Goal: Task Accomplishment & Management: Complete application form

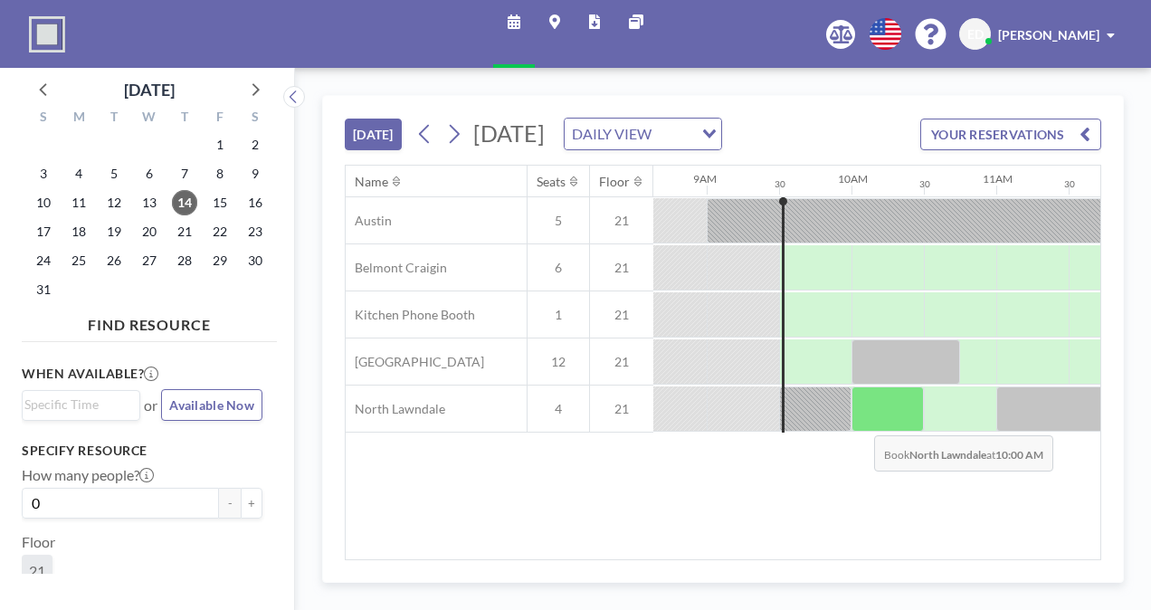
scroll to position [0, 1303]
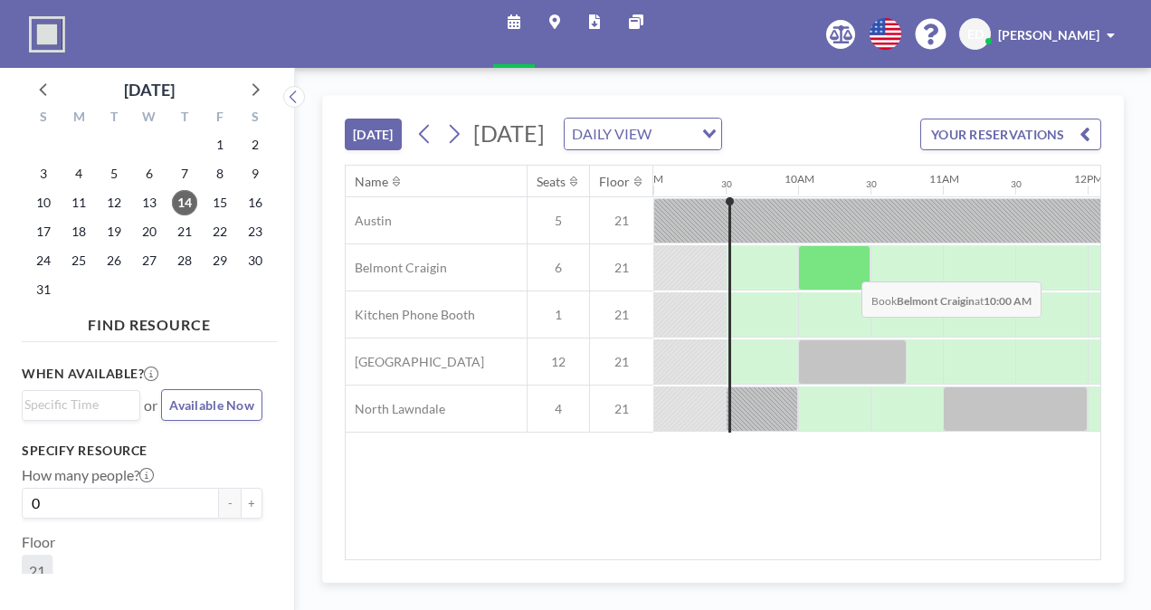
click at [846, 290] on div at bounding box center [834, 267] width 72 height 45
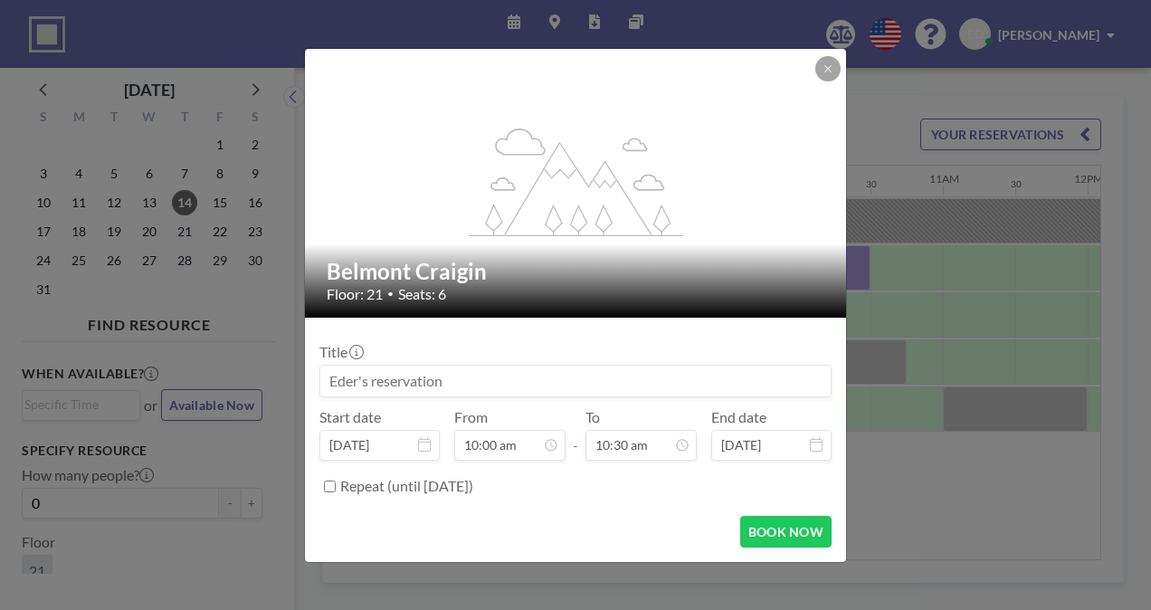
click at [538, 387] on input at bounding box center [575, 381] width 510 height 31
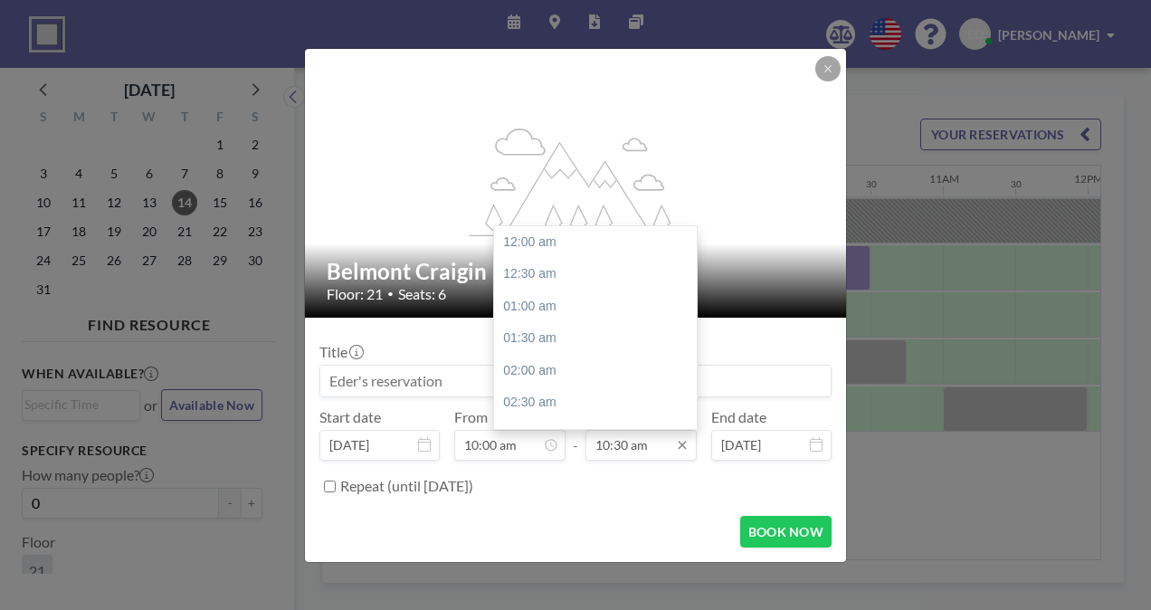
scroll to position [676, 0]
click at [644, 452] on input "10:30 am" at bounding box center [640, 445] width 111 height 31
click at [613, 445] on input "10:30 am" at bounding box center [640, 445] width 111 height 31
click at [511, 264] on div "11:00 am" at bounding box center [600, 275] width 212 height 33
type input "11:00 am"
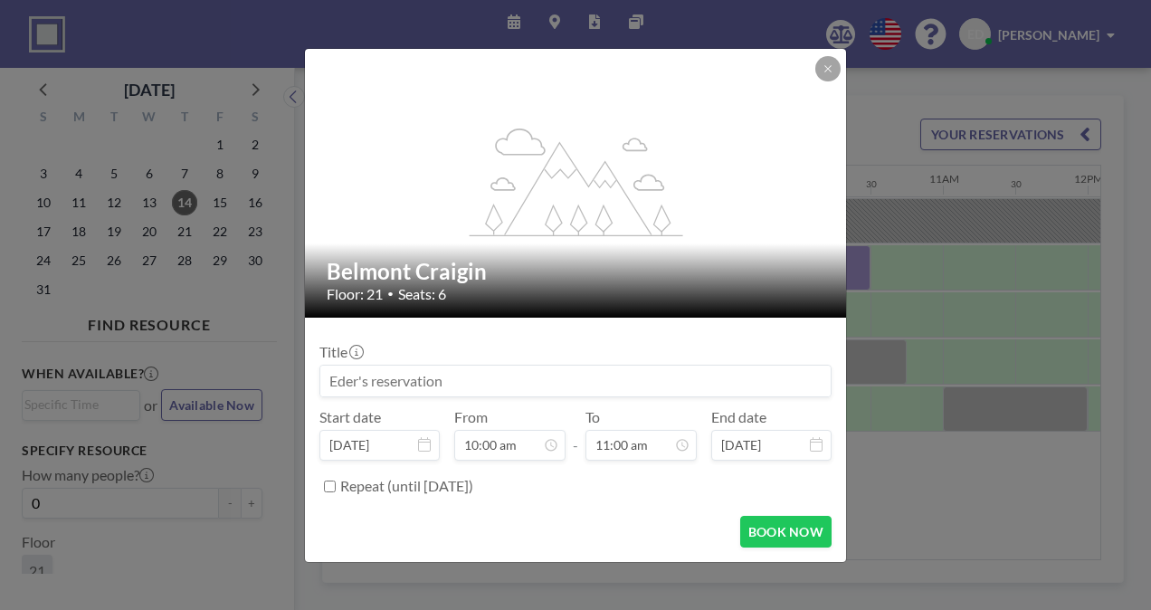
scroll to position [709, 0]
click at [756, 525] on button "BOOK NOW" at bounding box center [785, 532] width 91 height 32
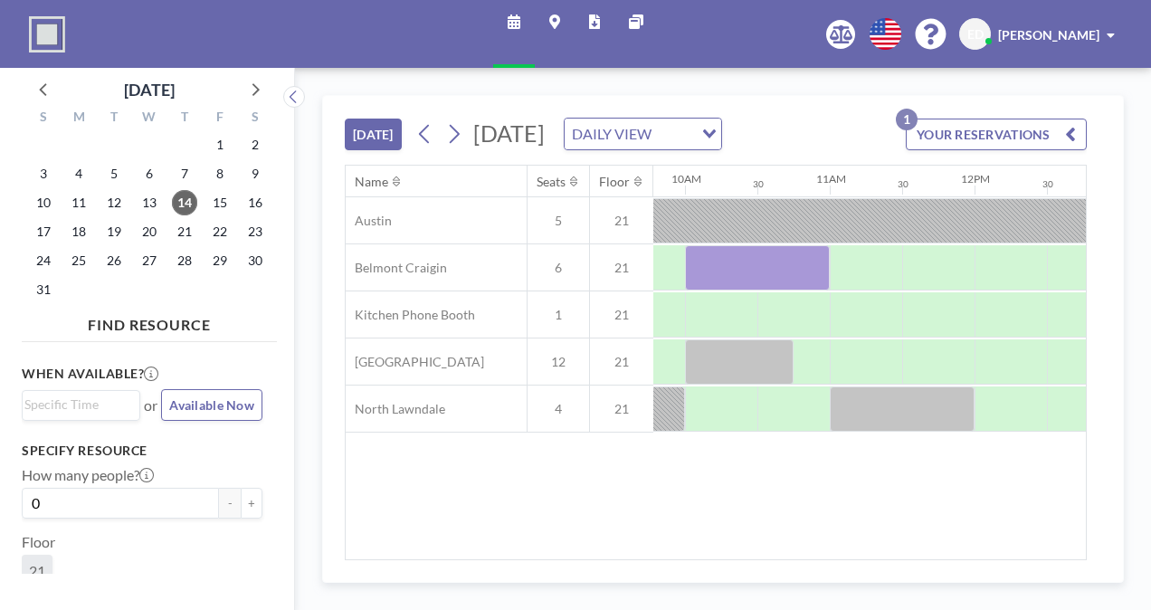
scroll to position [0, 1418]
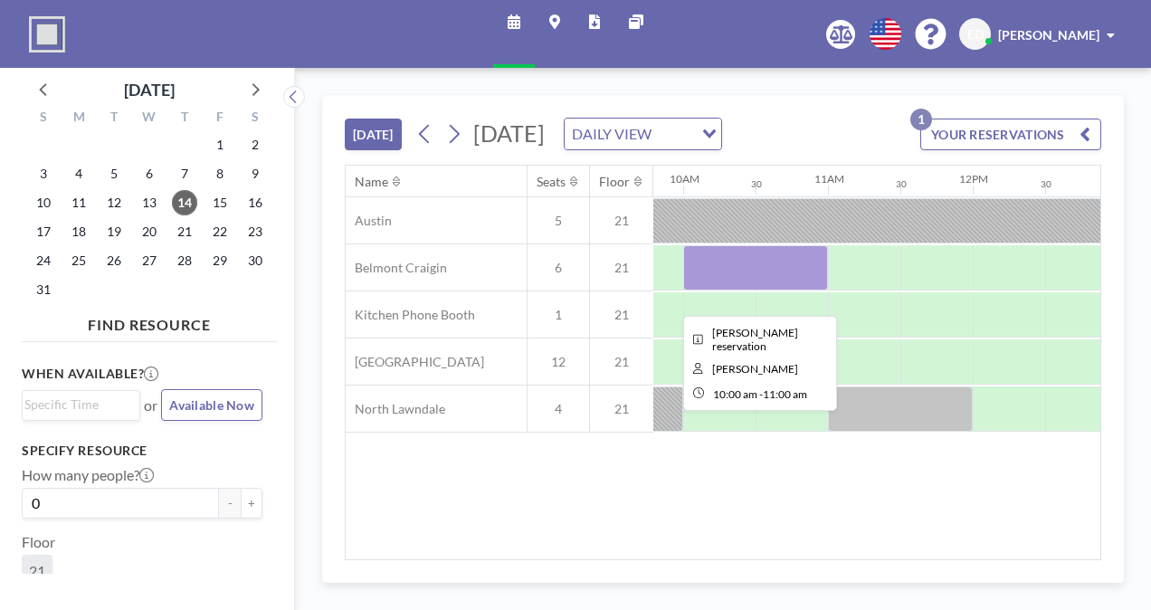
click at [740, 290] on div at bounding box center [755, 267] width 145 height 45
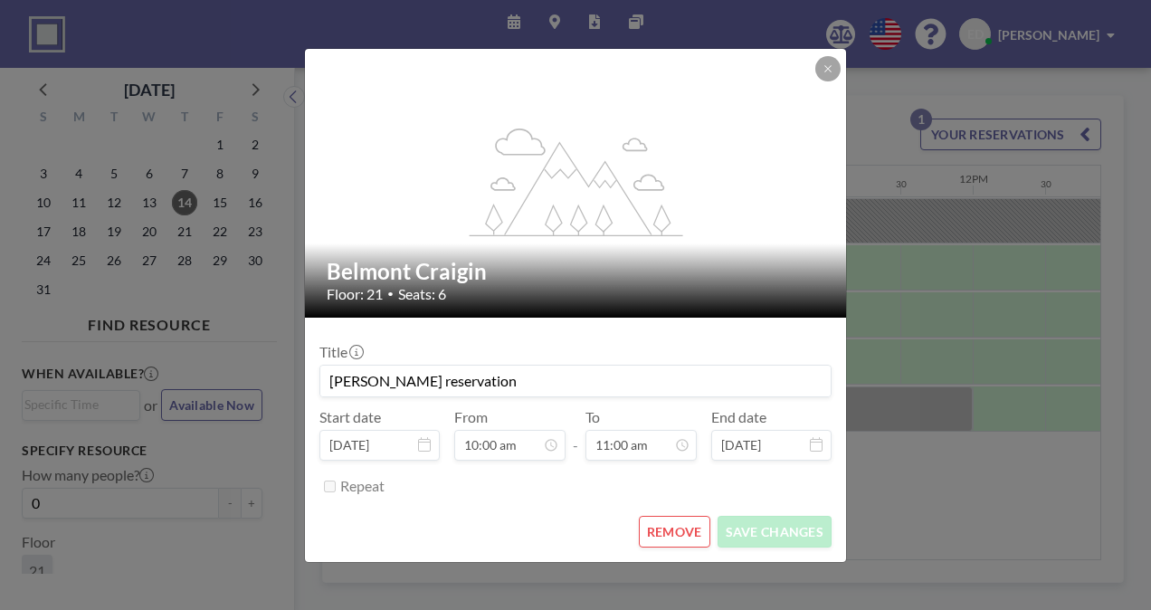
click at [679, 525] on button "REMOVE" at bounding box center [674, 532] width 71 height 32
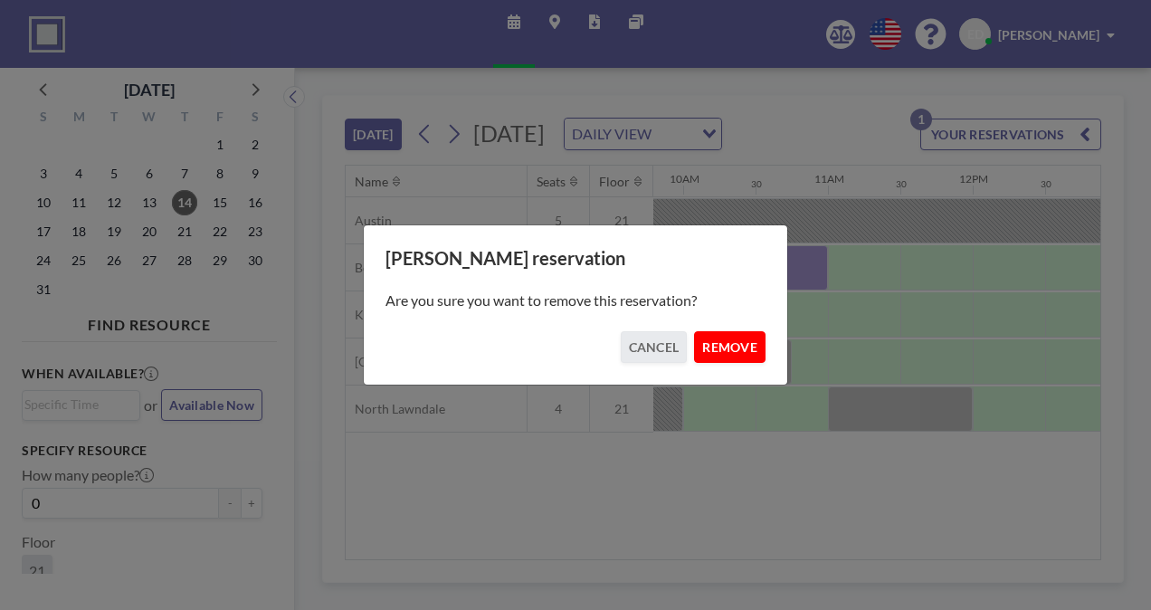
click at [746, 346] on button "REMOVE" at bounding box center [729, 347] width 71 height 32
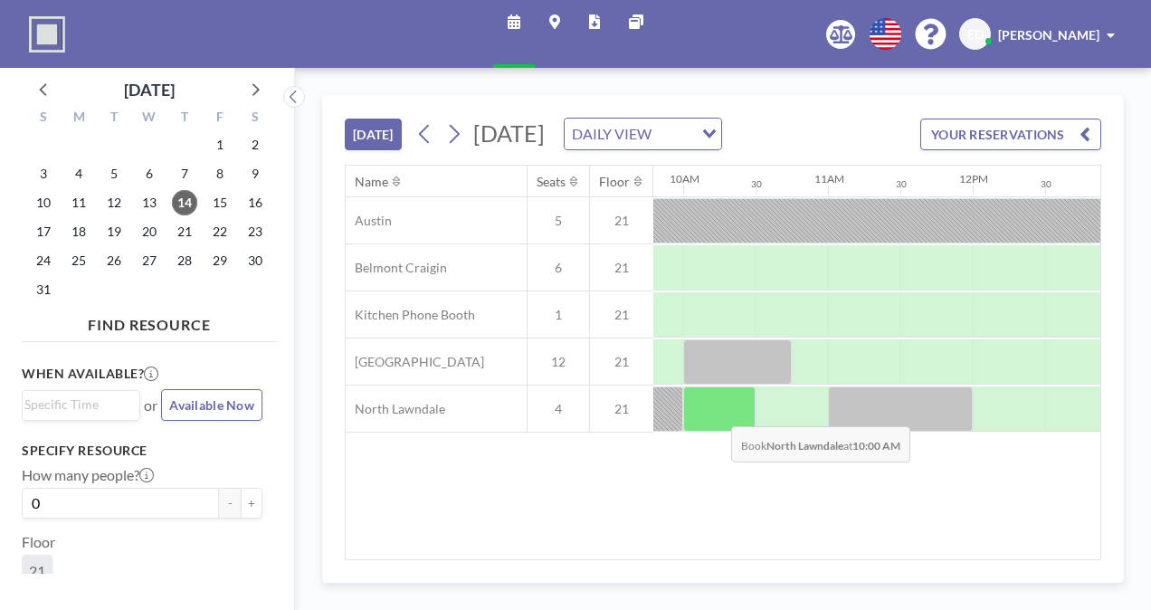
click at [716, 432] on div at bounding box center [719, 408] width 72 height 45
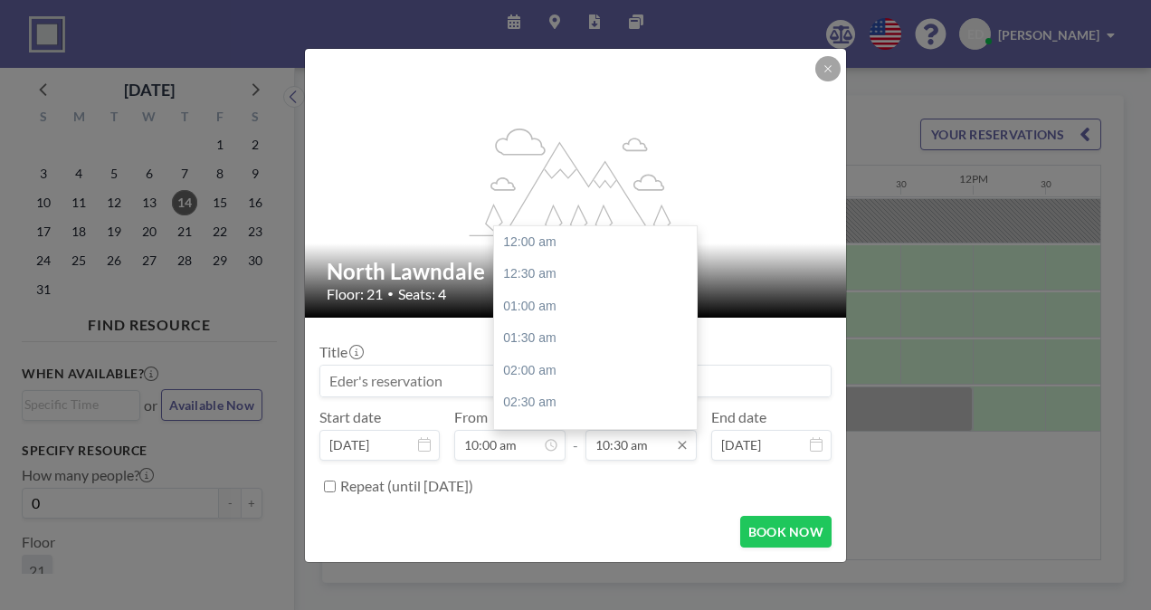
scroll to position [676, 0]
click at [637, 452] on input "10:30 am" at bounding box center [640, 445] width 111 height 31
click at [513, 286] on div "11:00 am" at bounding box center [600, 275] width 212 height 33
type input "11:00 am"
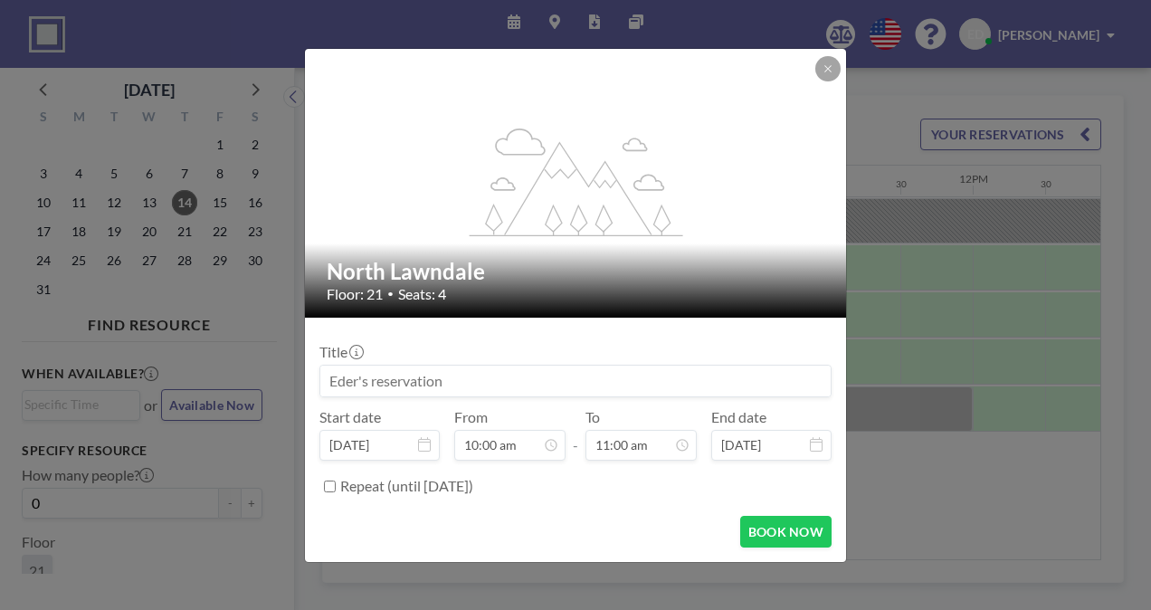
scroll to position [709, 0]
click at [785, 531] on button "BOOK NOW" at bounding box center [785, 532] width 91 height 32
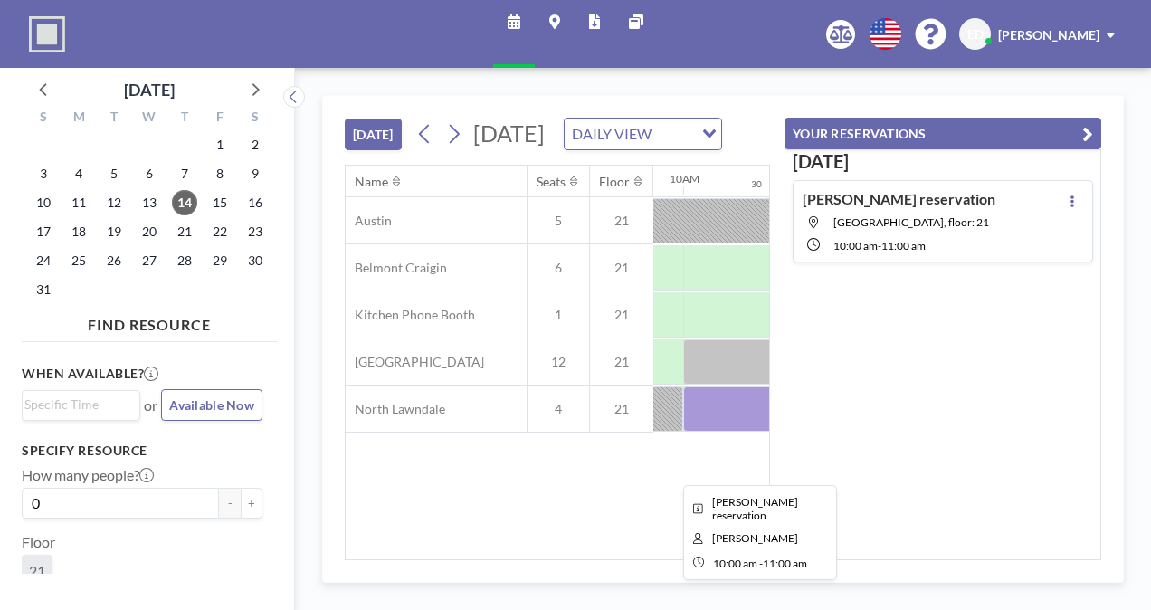
click at [709, 432] on div at bounding box center [755, 408] width 145 height 45
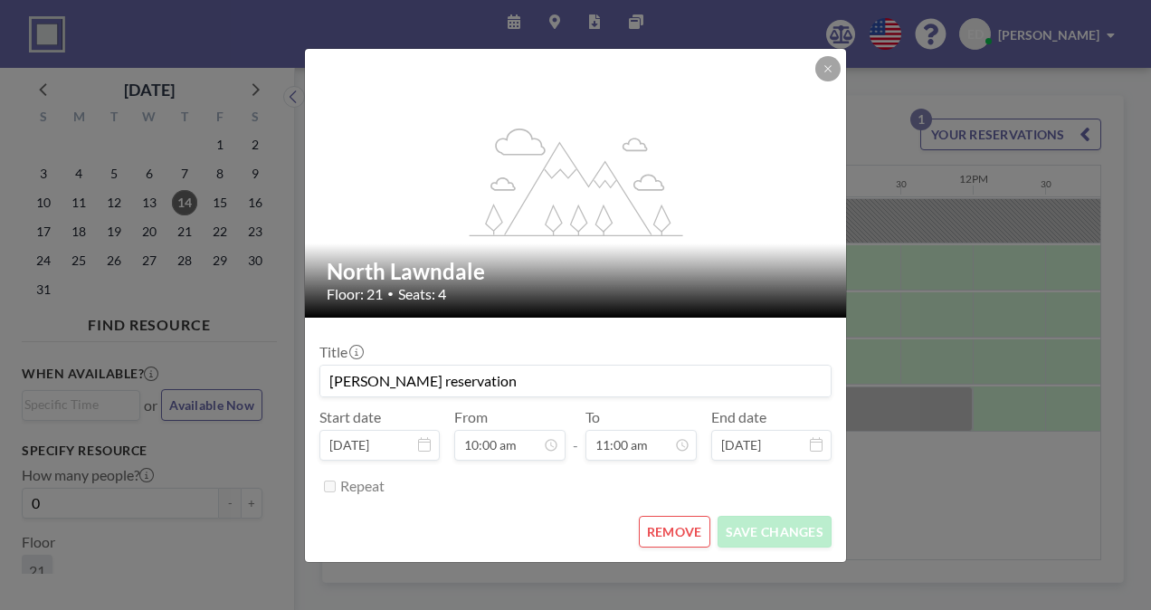
click at [679, 516] on button "REMOVE" at bounding box center [674, 532] width 71 height 32
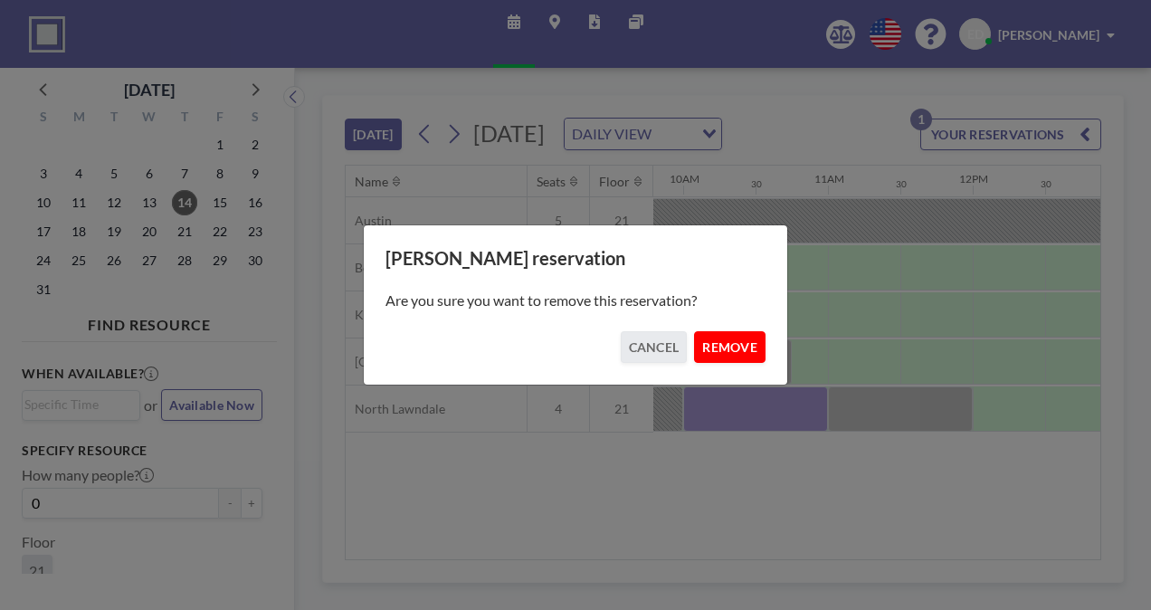
click at [722, 336] on button "REMOVE" at bounding box center [729, 347] width 71 height 32
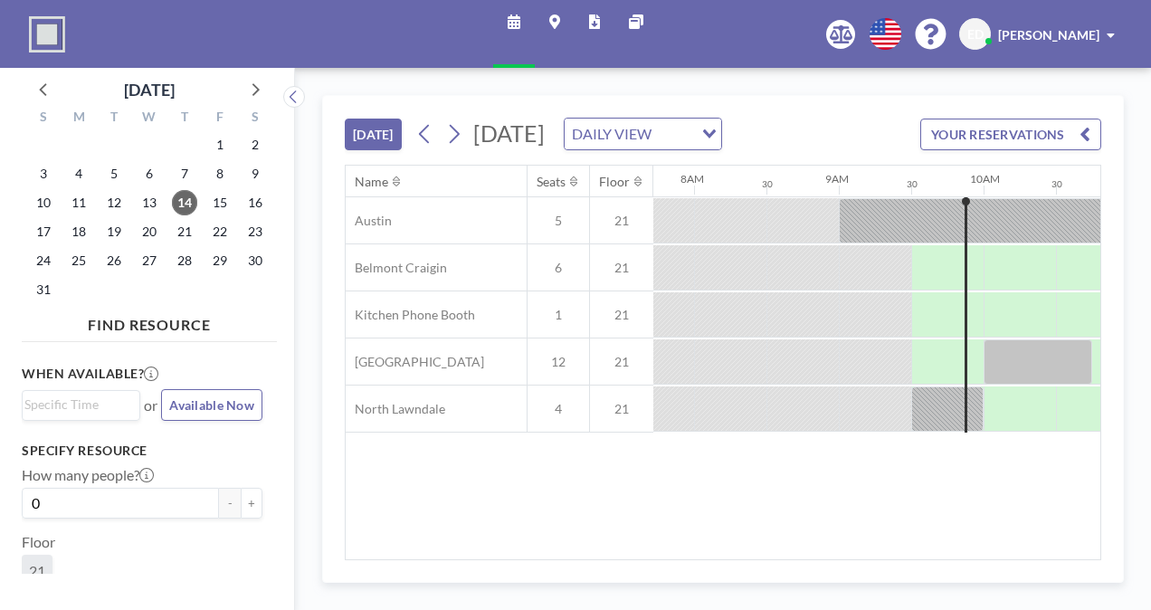
scroll to position [0, 1303]
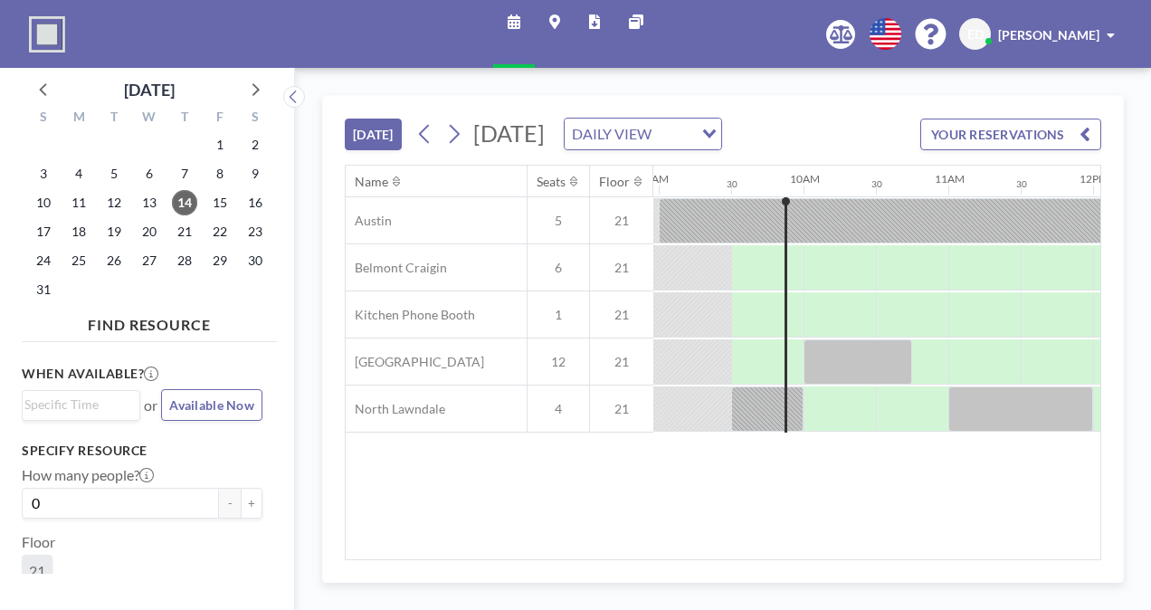
scroll to position [0, 1303]
